Goal: Task Accomplishment & Management: Manage account settings

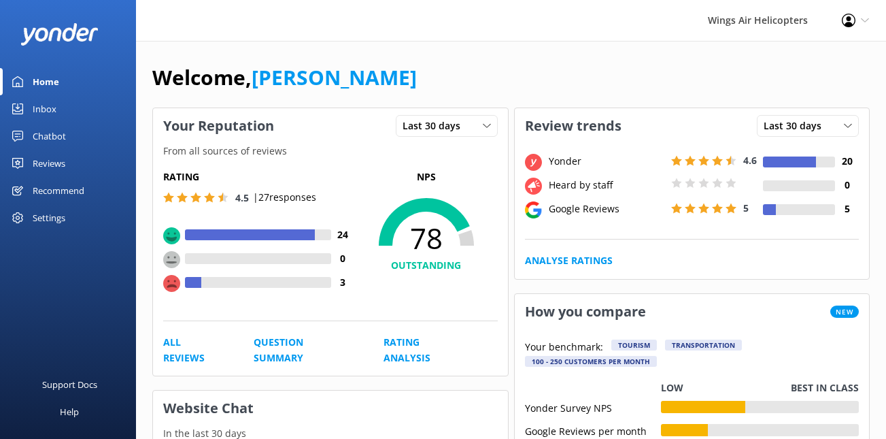
click at [69, 158] on link "Reviews" at bounding box center [68, 163] width 136 height 27
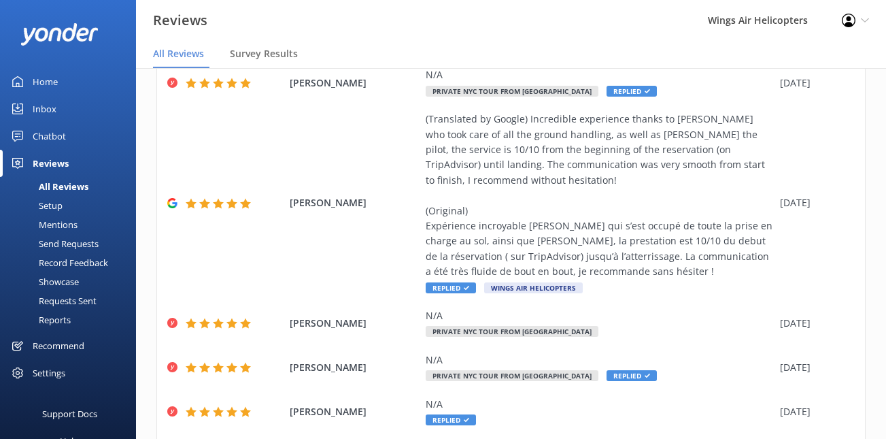
scroll to position [388, 0]
